Goal: Contribute content: Add original content to the website for others to see

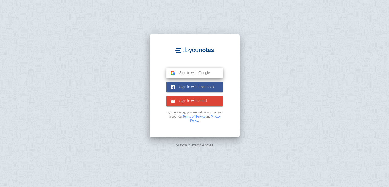
click at [193, 73] on span "Sign in with Google" at bounding box center [192, 72] width 35 height 5
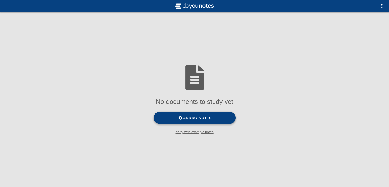
click at [222, 117] on label "Add my notes" at bounding box center [195, 118] width 82 height 12
click at [0, 0] on input "Add my notes" at bounding box center [0, 0] width 0 height 0
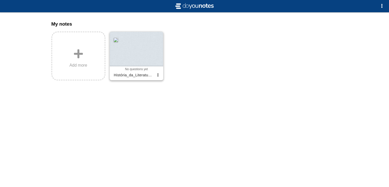
click at [150, 63] on div at bounding box center [137, 49] width 54 height 35
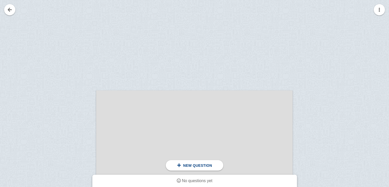
scroll to position [163, 0]
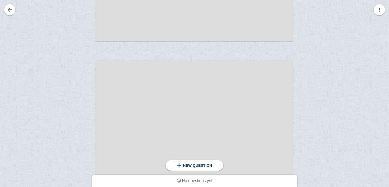
scroll to position [490, 0]
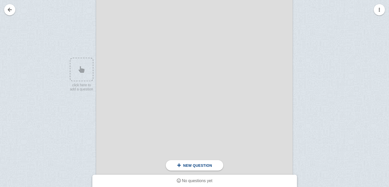
click at [173, 72] on div at bounding box center [194, 35] width 197 height 277
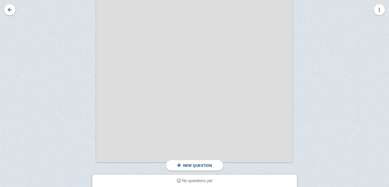
scroll to position [2888, 0]
drag, startPoint x: 390, startPoint y: 132, endPoint x: 392, endPoint y: 136, distance: 3.8
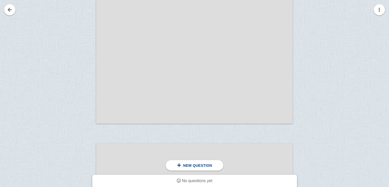
scroll to position [3378, 0]
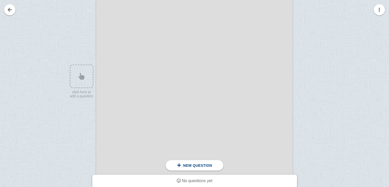
click at [253, 79] on div at bounding box center [194, 118] width 197 height 277
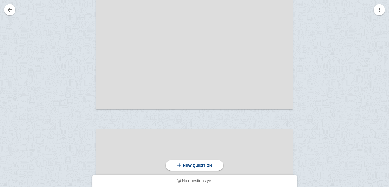
scroll to position [3521, 0]
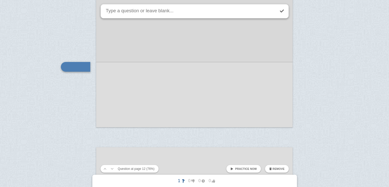
click at [153, 16] on textarea at bounding box center [190, 11] width 171 height 14
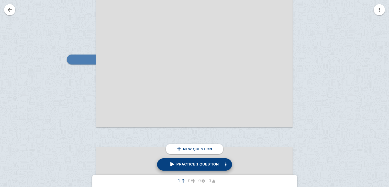
click at [188, 165] on span "Practice 1 question" at bounding box center [195, 164] width 49 height 4
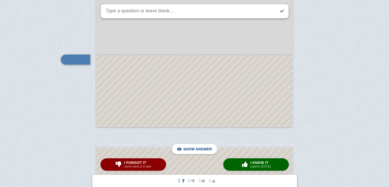
scroll to position [3501, 0]
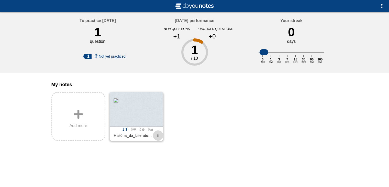
click at [157, 137] on span "button" at bounding box center [157, 135] width 3 height 3
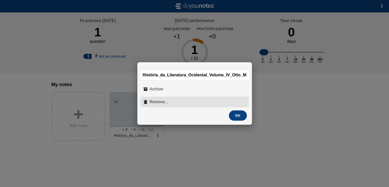
click at [175, 101] on button "Remove..." at bounding box center [195, 102] width 109 height 11
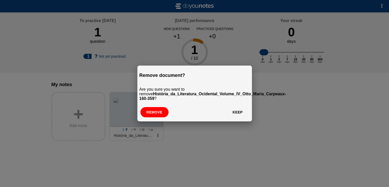
click at [154, 115] on button "Remove" at bounding box center [155, 112] width 28 height 10
